Goal: Check status: Check status

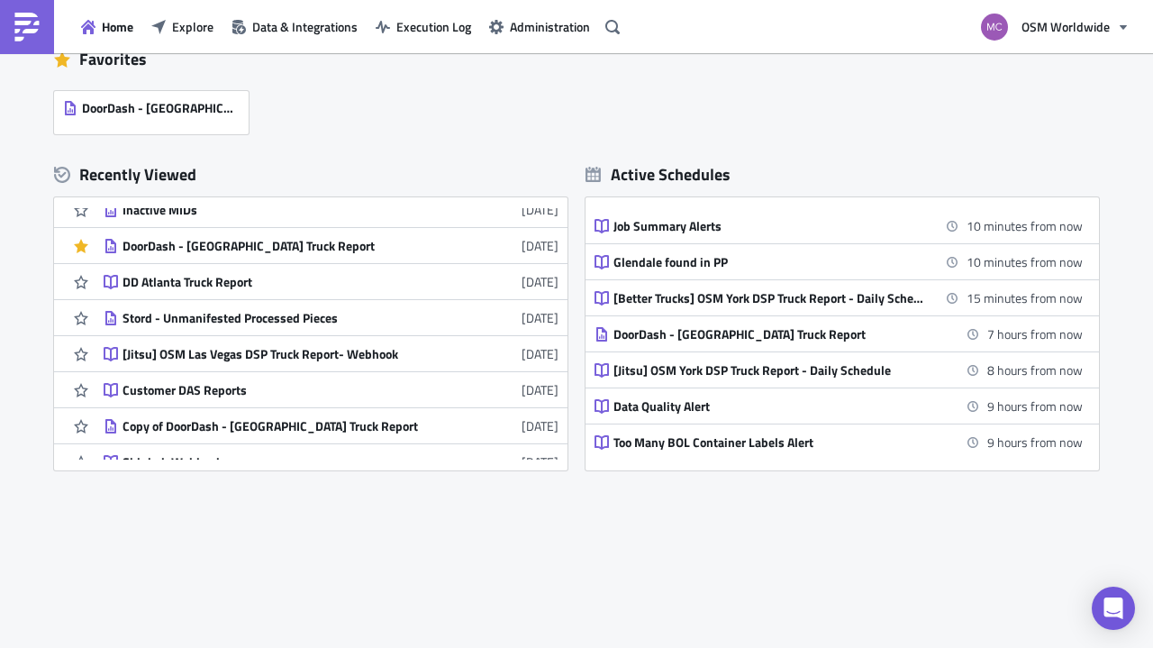
scroll to position [161, 0]
click at [196, 390] on div "Customer DAS Reports" at bounding box center [280, 389] width 315 height 16
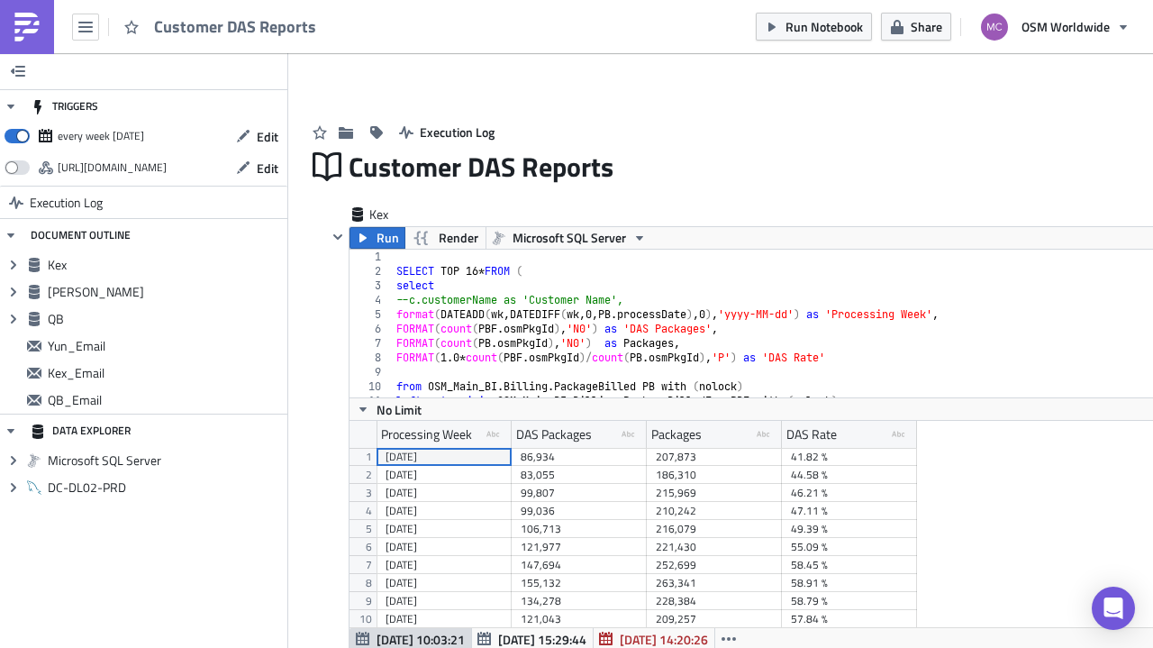
scroll to position [206, 939]
click at [76, 206] on span "Execution Log" at bounding box center [66, 202] width 73 height 32
click at [807, 27] on span "Run Notebook" at bounding box center [824, 26] width 77 height 19
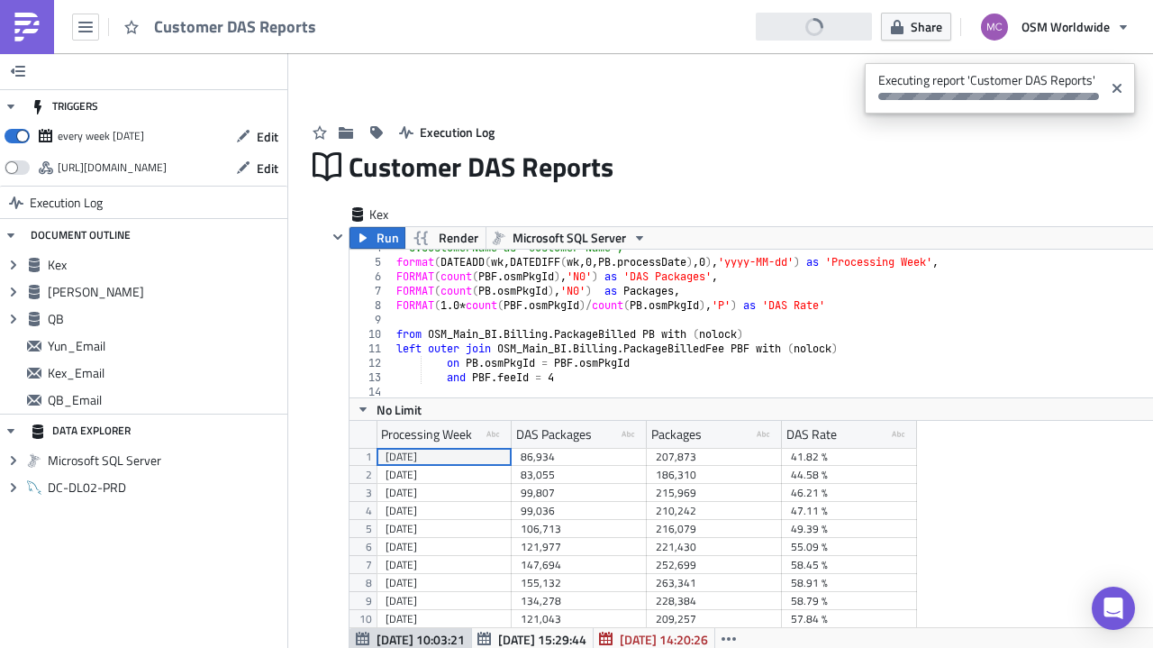
scroll to position [53, 0]
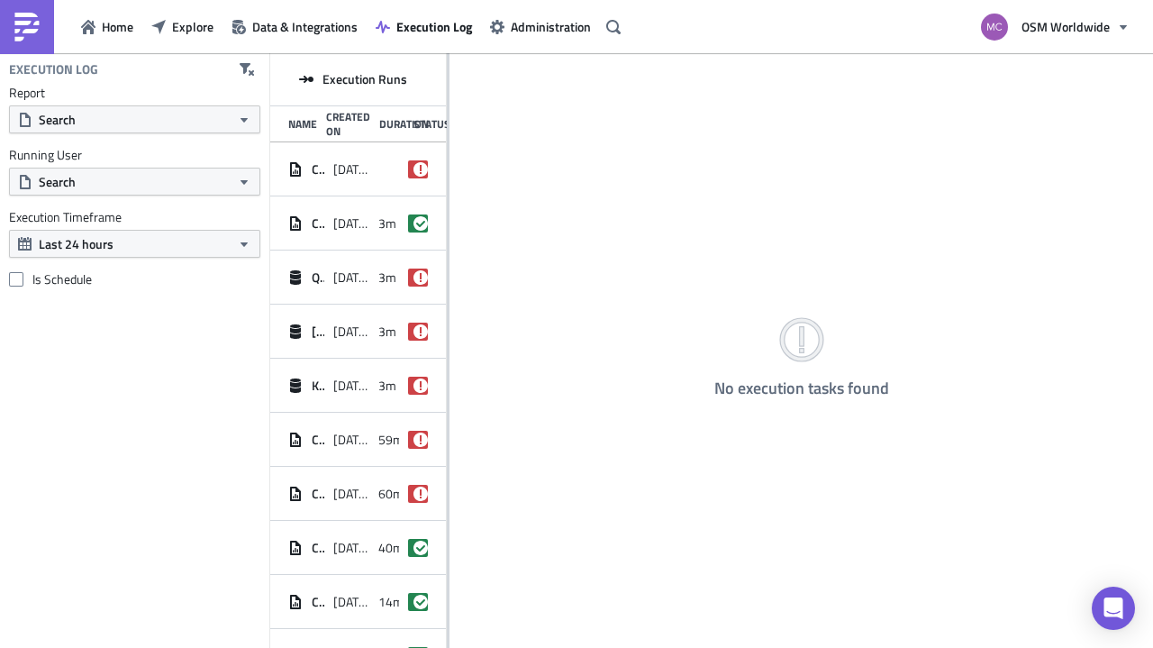
click at [339, 167] on span "[DATE] 10:02" at bounding box center [351, 169] width 36 height 16
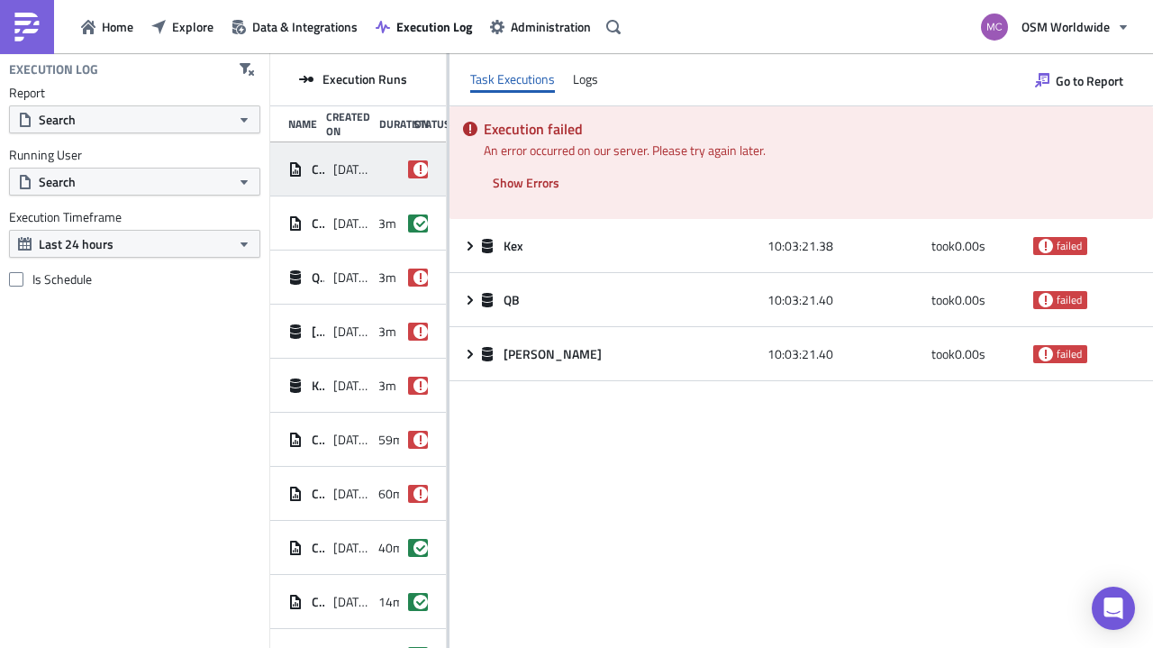
click at [520, 180] on span "Show Errors" at bounding box center [526, 182] width 67 height 19
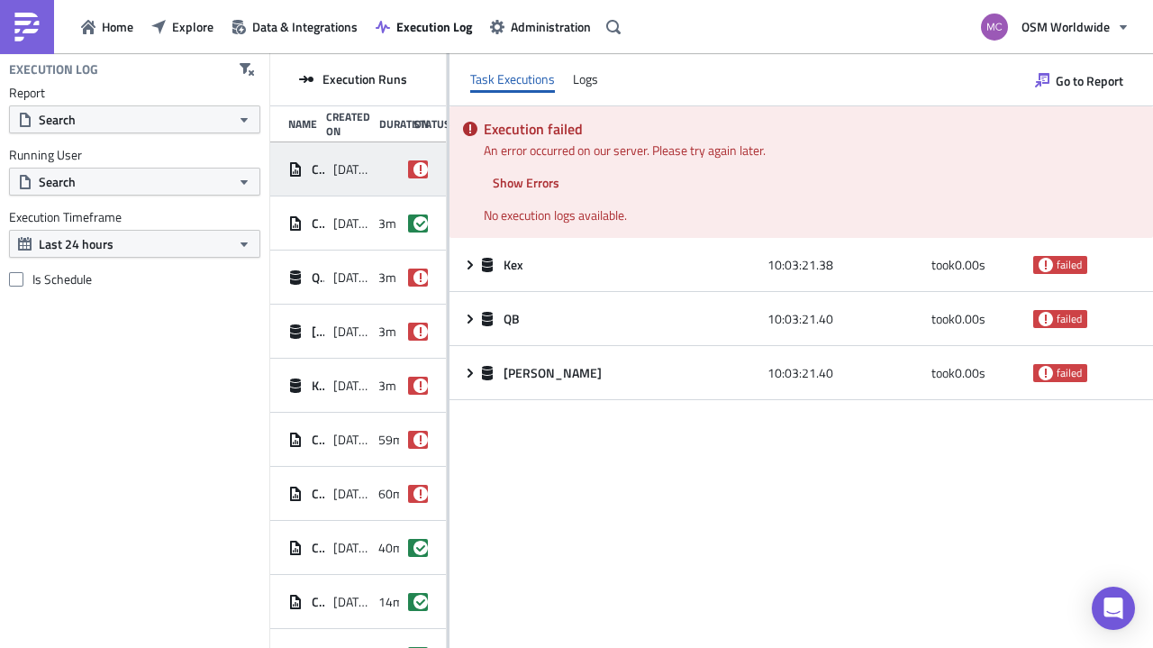
click at [469, 262] on icon at bounding box center [470, 263] width 5 height 9
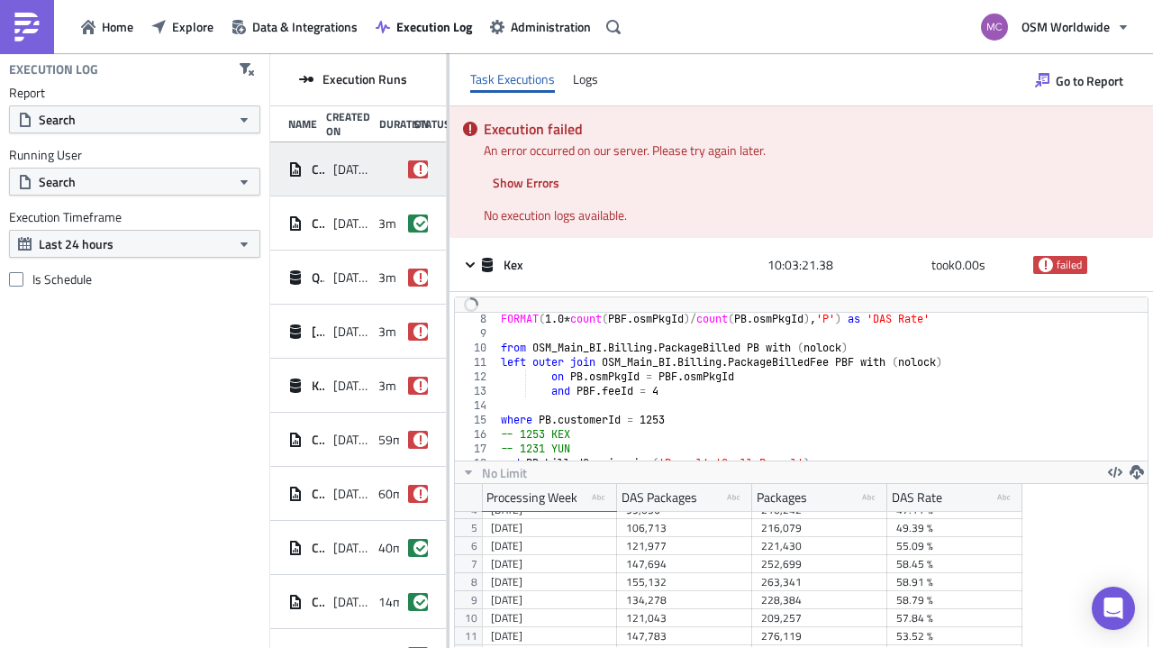
scroll to position [101, 0]
click at [473, 259] on icon at bounding box center [470, 265] width 14 height 14
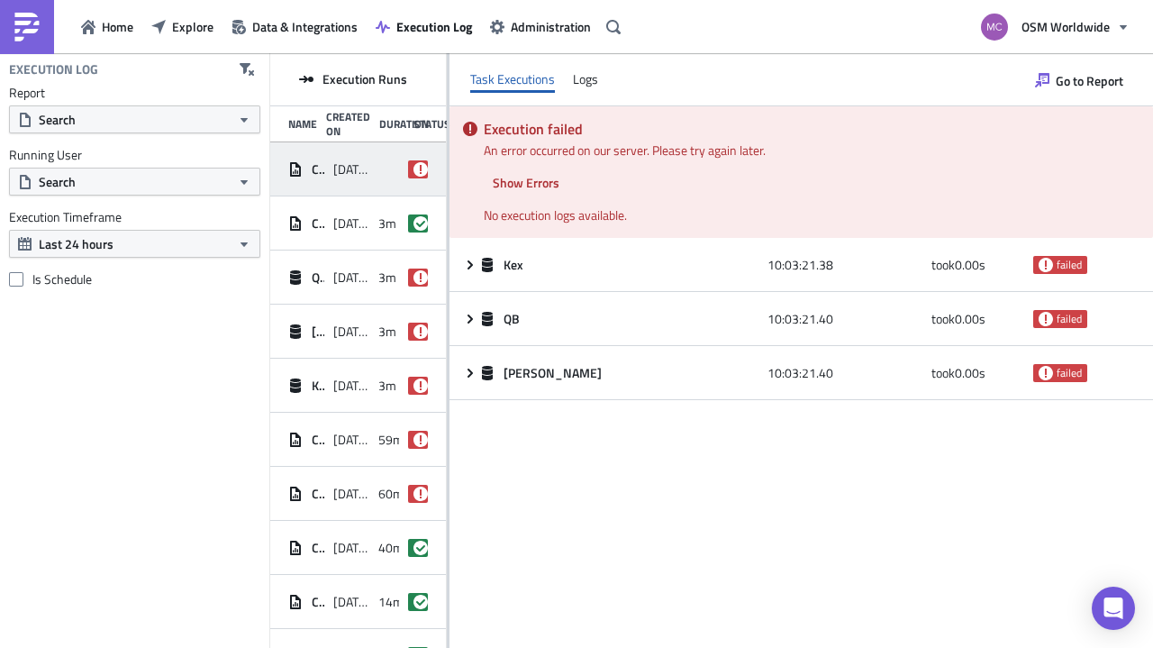
click at [474, 314] on icon at bounding box center [470, 319] width 14 height 14
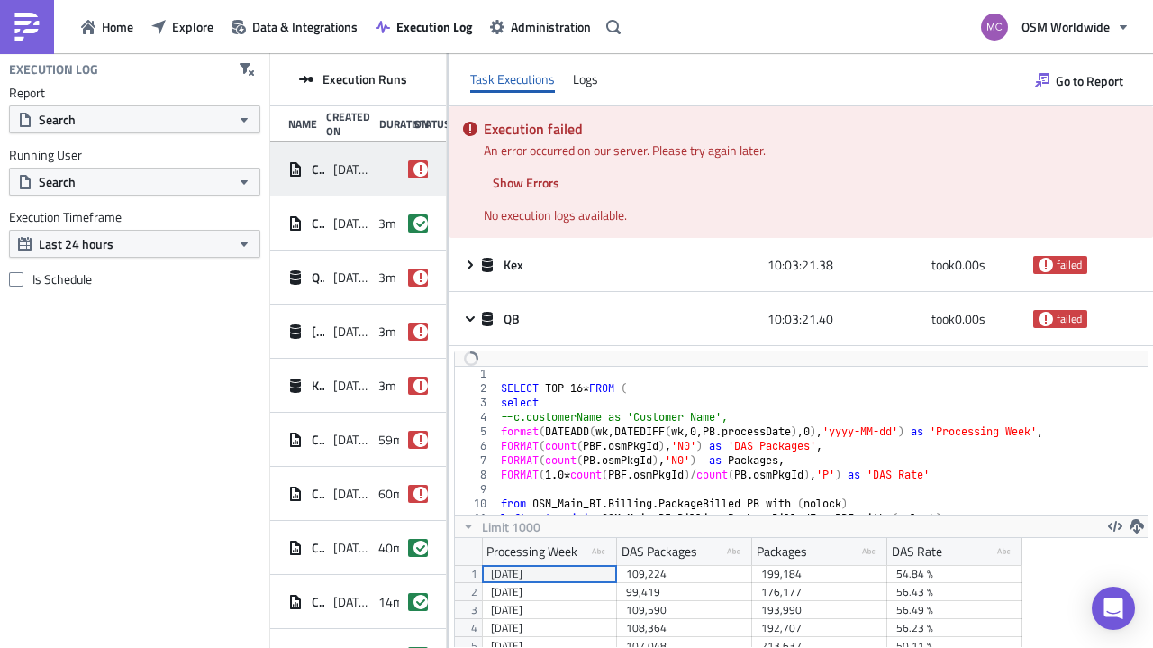
scroll to position [206, 679]
click at [474, 314] on icon at bounding box center [470, 319] width 14 height 14
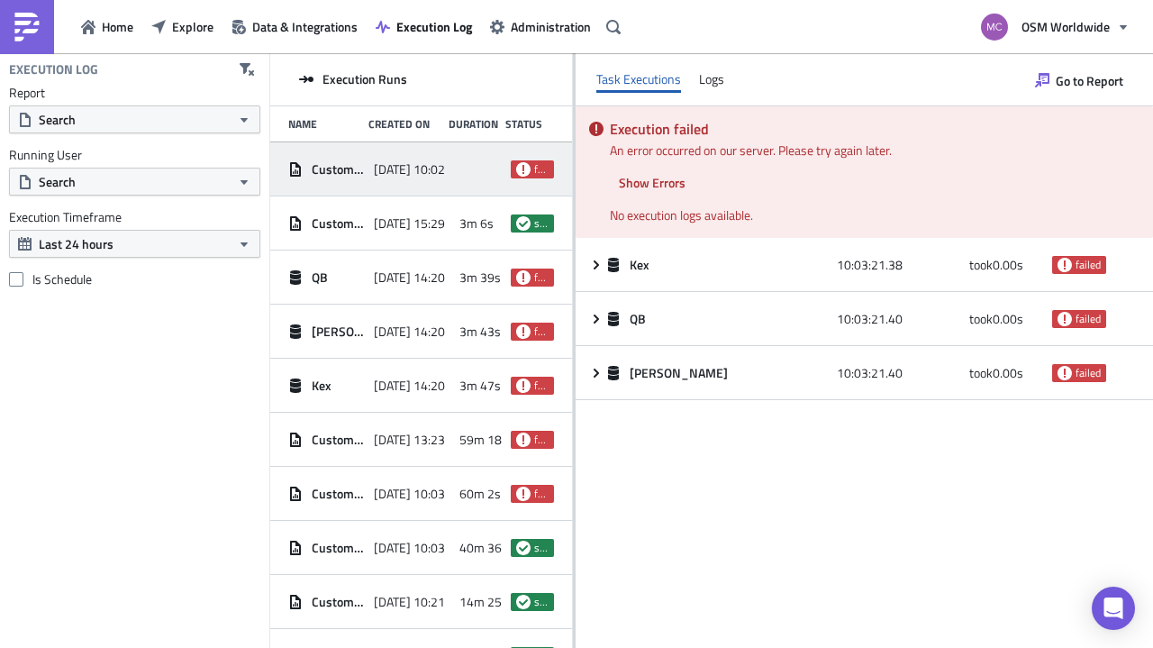
drag, startPoint x: 447, startPoint y: 160, endPoint x: 573, endPoint y: 123, distance: 131.4
click at [573, 123] on div at bounding box center [574, 351] width 3 height 597
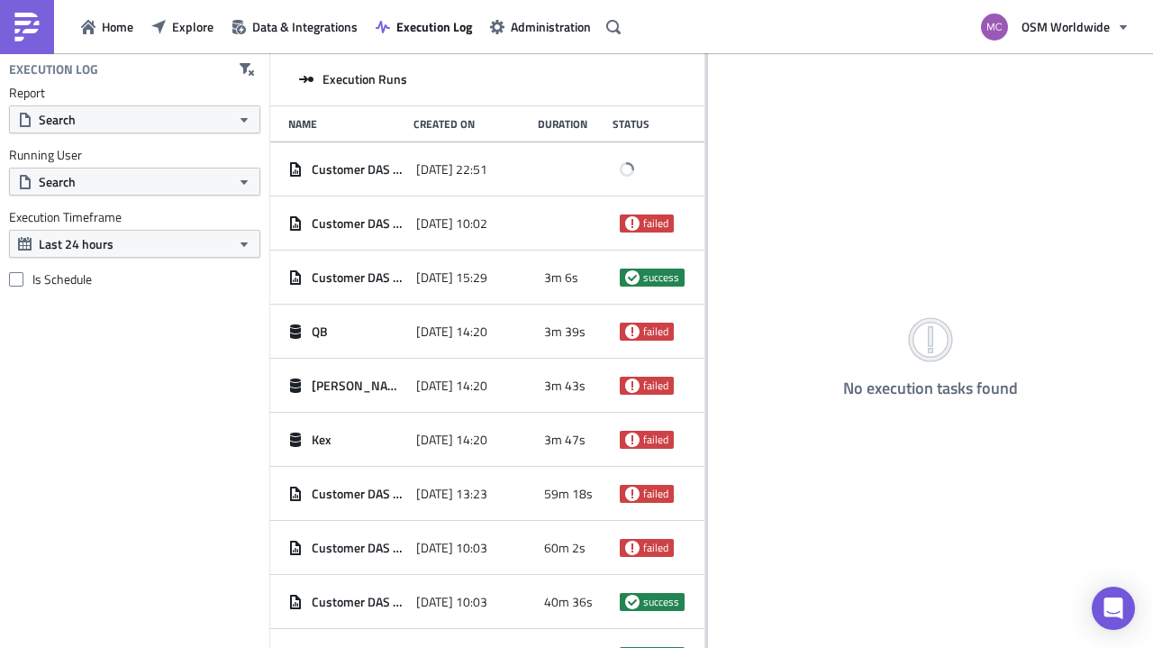
drag, startPoint x: 449, startPoint y: 166, endPoint x: 705, endPoint y: 206, distance: 259.9
click at [705, 206] on div at bounding box center [706, 351] width 3 height 597
click at [394, 173] on span "Customer DAS Reports" at bounding box center [359, 169] width 95 height 16
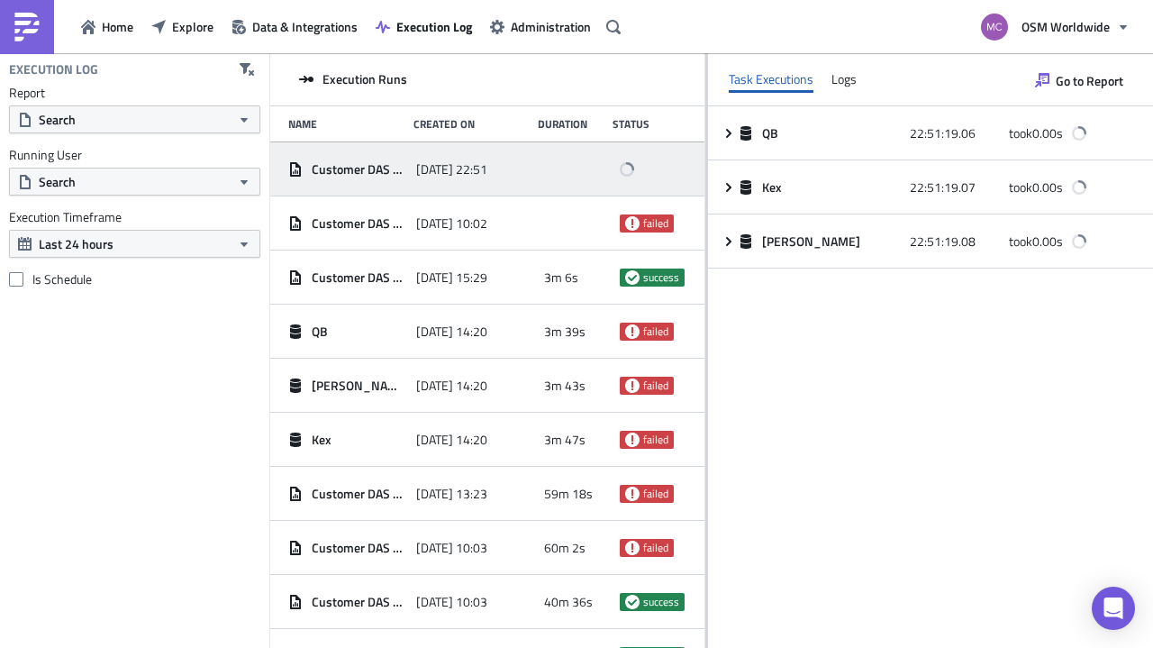
click at [845, 71] on div "Logs" at bounding box center [844, 79] width 25 height 27
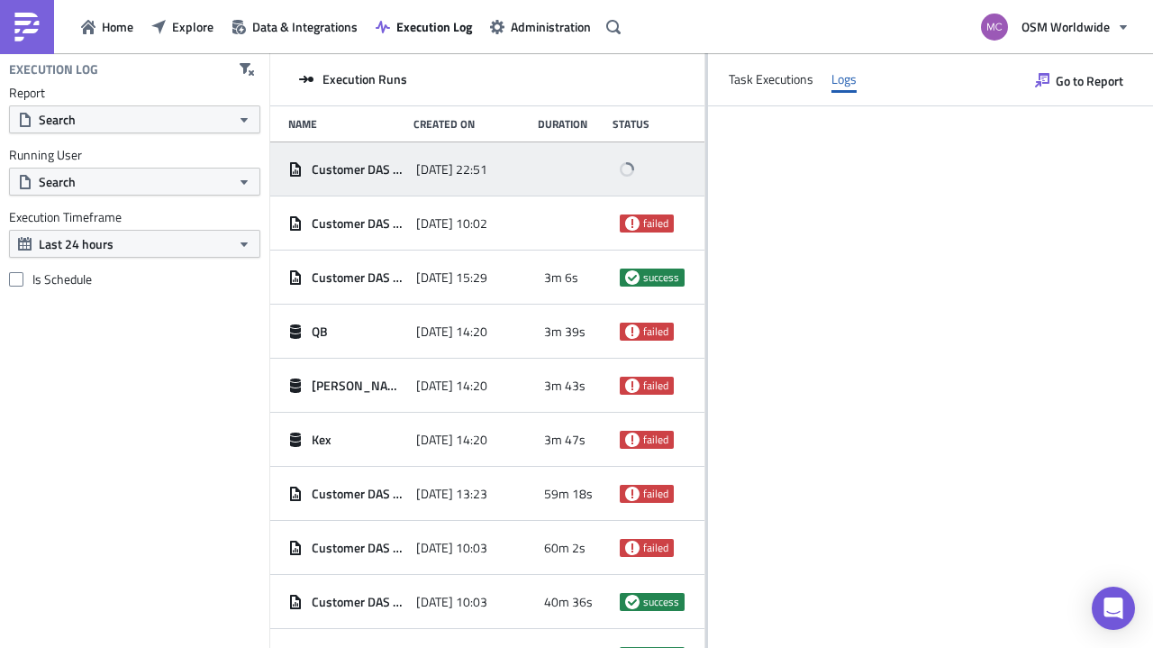
click at [487, 215] on span "[DATE] 10:02" at bounding box center [451, 223] width 71 height 16
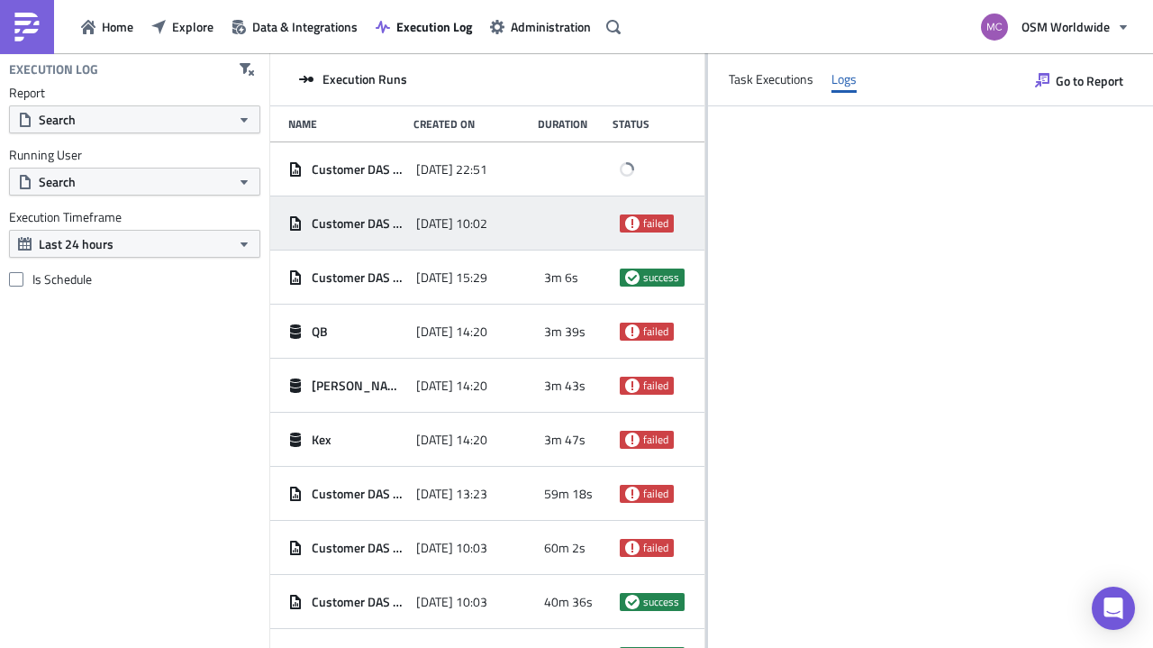
click at [451, 275] on span "[DATE] 15:29" at bounding box center [451, 277] width 71 height 16
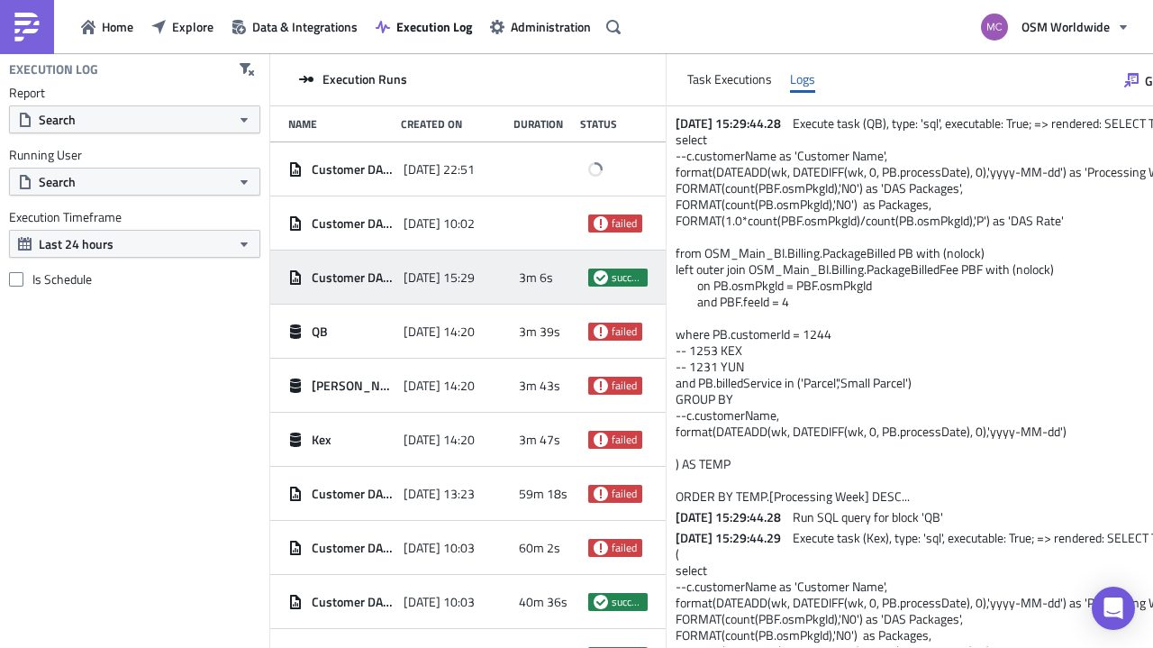
click at [433, 228] on span "[DATE] 10:02" at bounding box center [439, 223] width 71 height 16
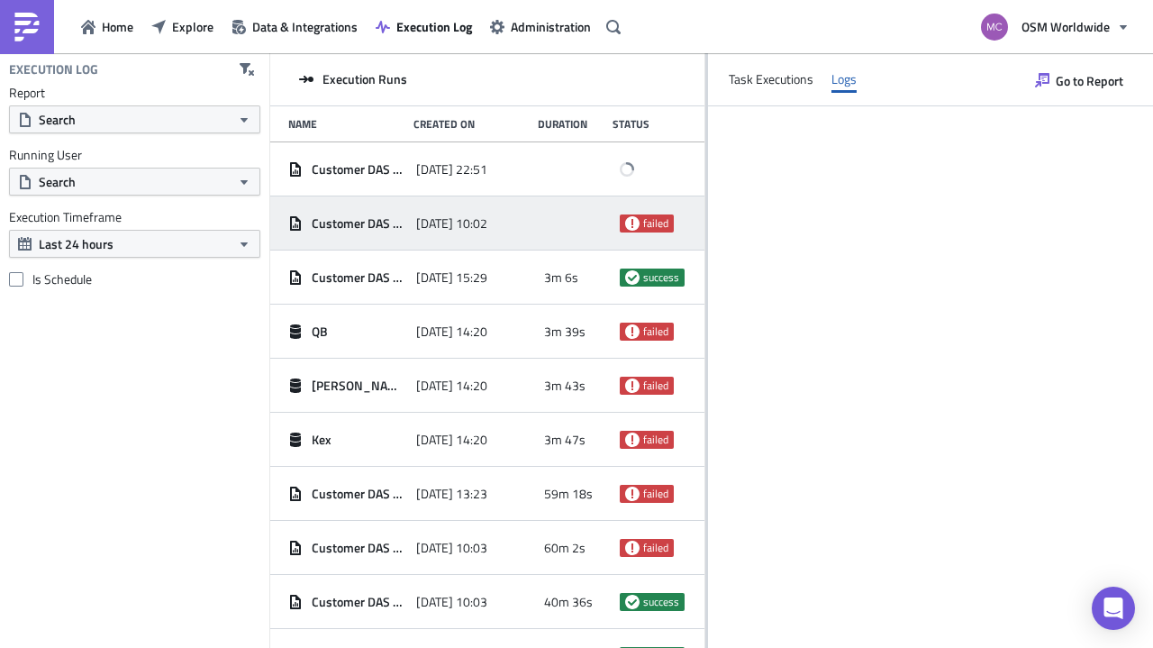
click at [477, 277] on span "[DATE] 15:29" at bounding box center [451, 277] width 71 height 16
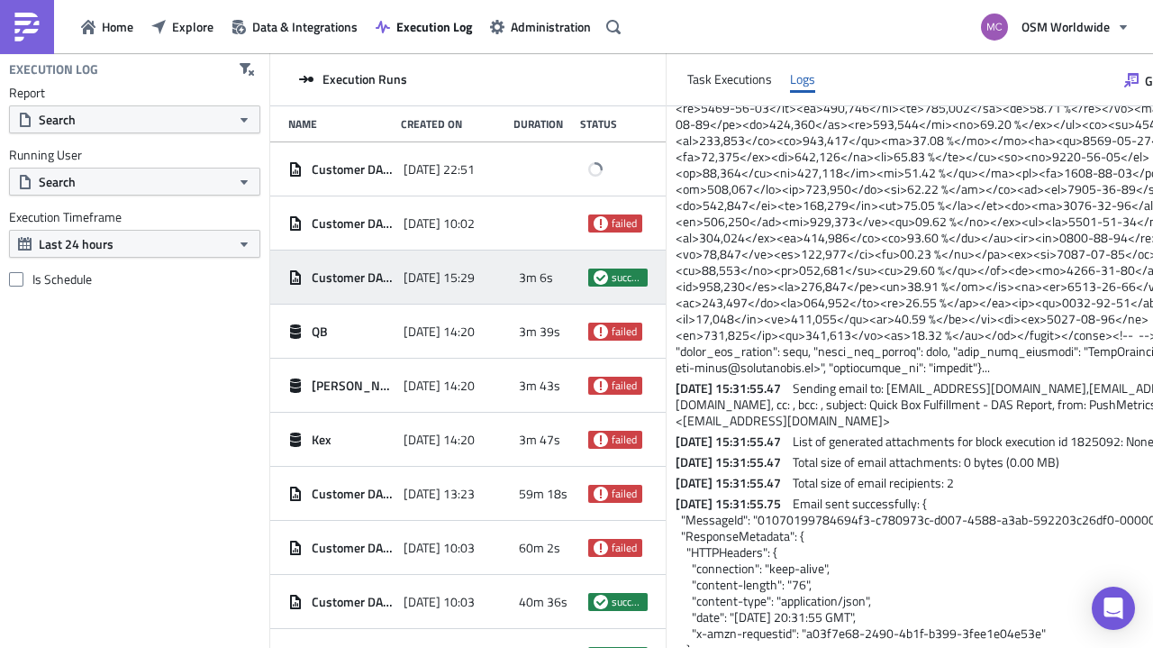
scroll to position [2908, 0]
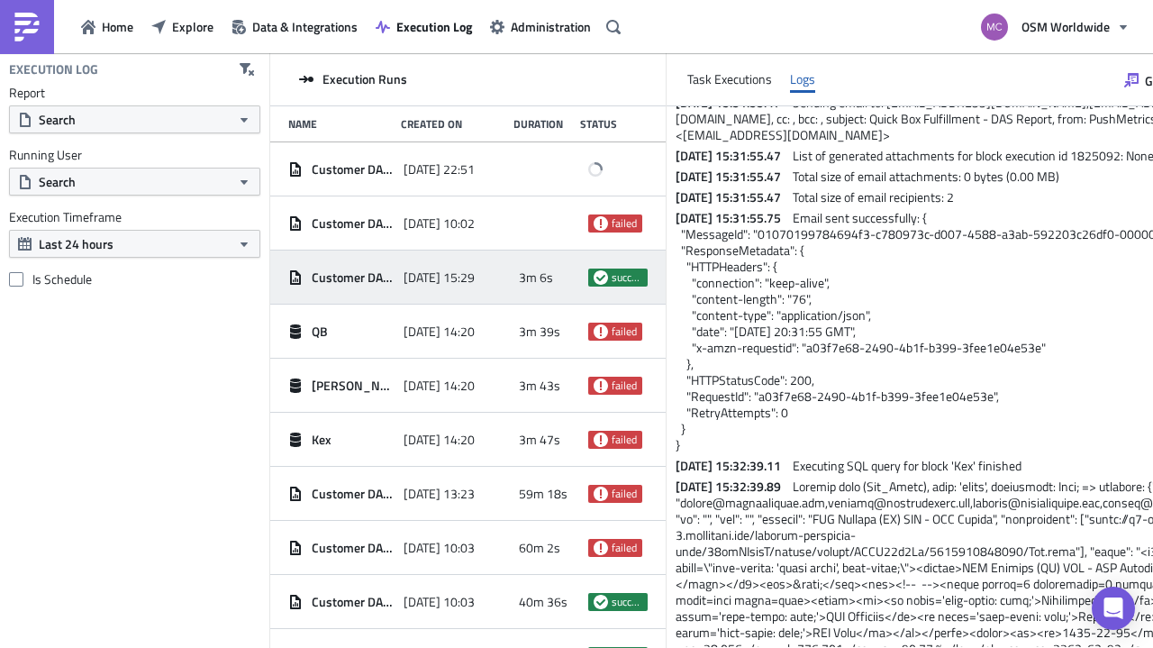
click at [578, 230] on div at bounding box center [548, 223] width 59 height 32
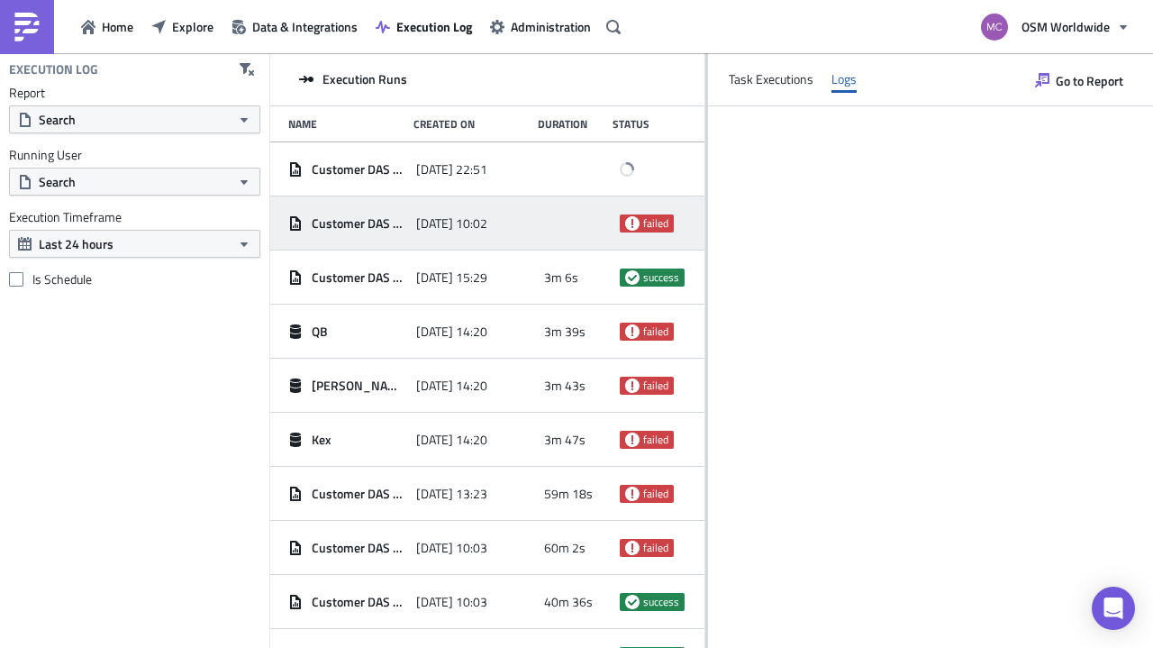
click at [450, 155] on div "[DATE] 22:51" at bounding box center [475, 169] width 119 height 32
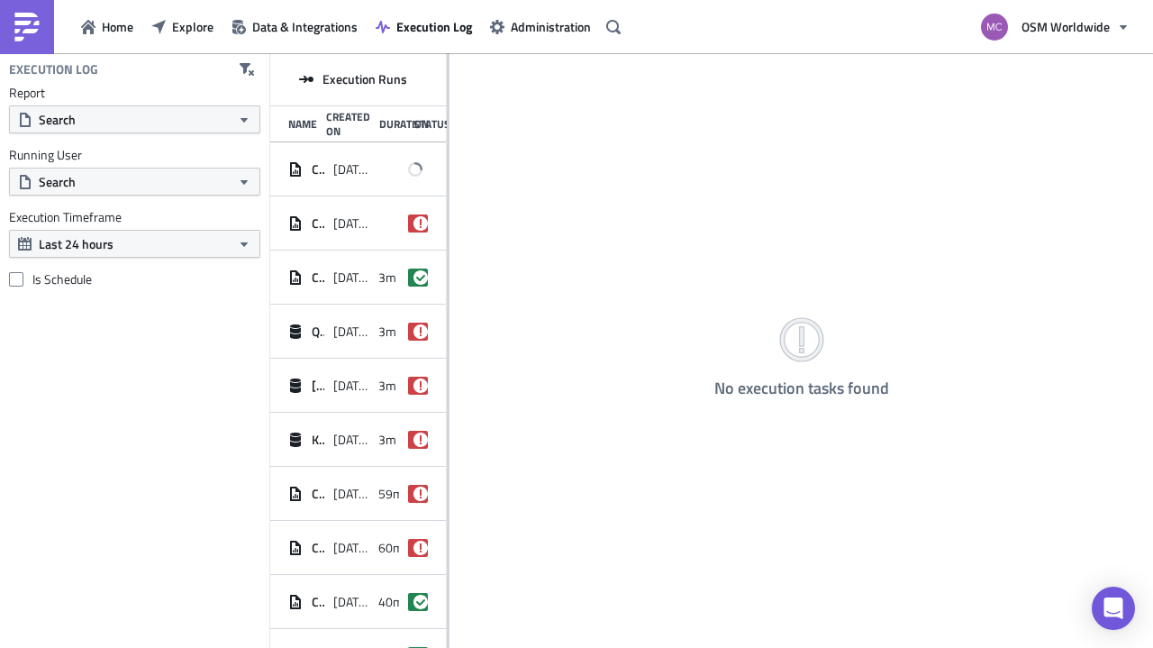
click at [336, 175] on span "[DATE] 22:51" at bounding box center [351, 169] width 36 height 16
